Goal: Information Seeking & Learning: Compare options

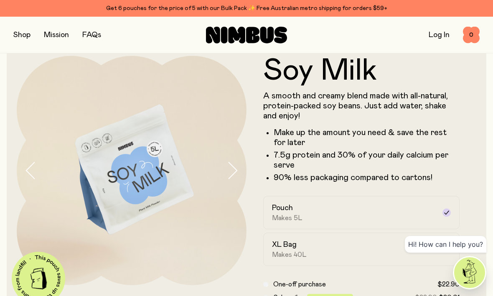
scroll to position [115, 0]
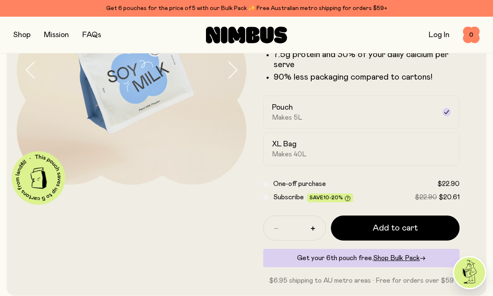
click at [417, 145] on div "XL Bag Makes 40L" at bounding box center [354, 148] width 164 height 19
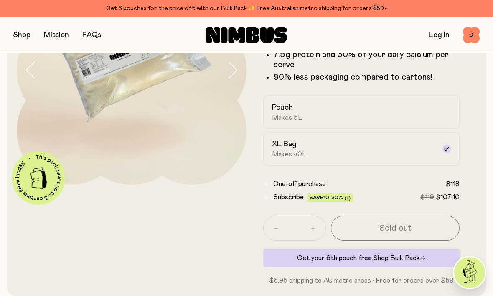
click at [425, 111] on div "Pouch Makes 5L" at bounding box center [354, 112] width 164 height 19
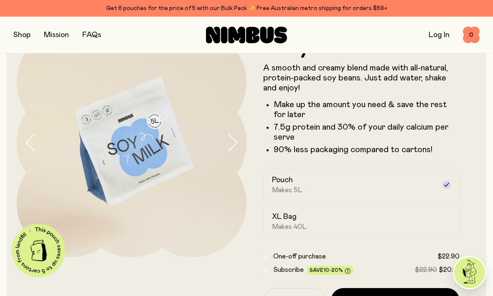
scroll to position [0, 0]
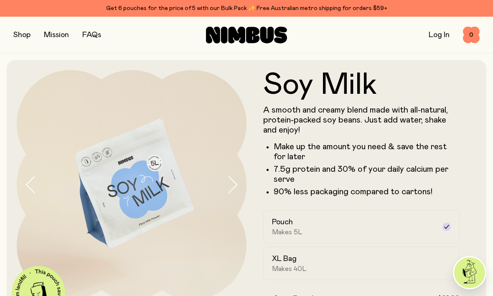
click at [62, 3] on link "Get 6 pouches for the price of 5 with our Bulk Pack ✨ Free Australian metro shi…" at bounding box center [246, 8] width 493 height 17
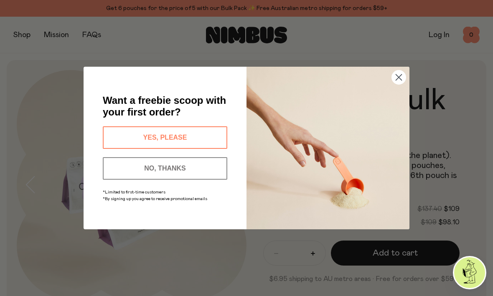
click at [399, 82] on circle "Close dialog" at bounding box center [399, 78] width 14 height 14
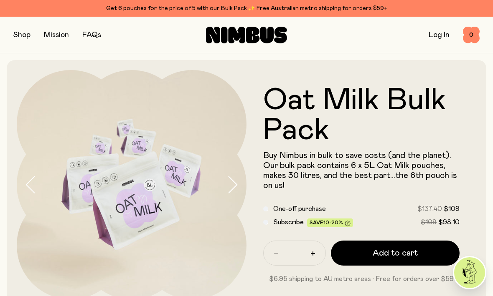
click at [26, 35] on button "button" at bounding box center [21, 35] width 17 height 12
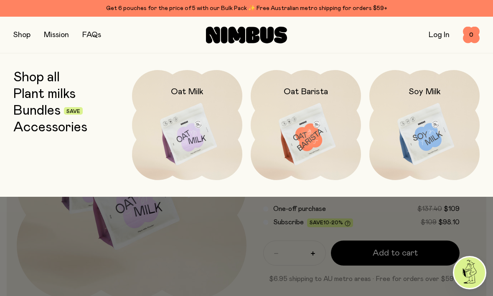
click at [432, 113] on img at bounding box center [424, 134] width 110 height 129
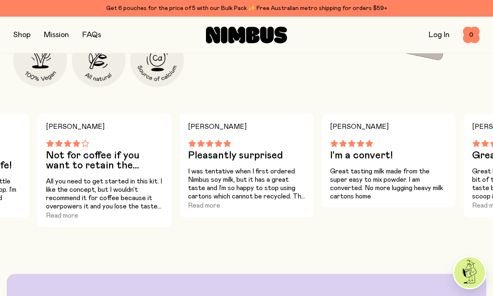
scroll to position [537, 0]
